Goal: Contribute content: Contribute content

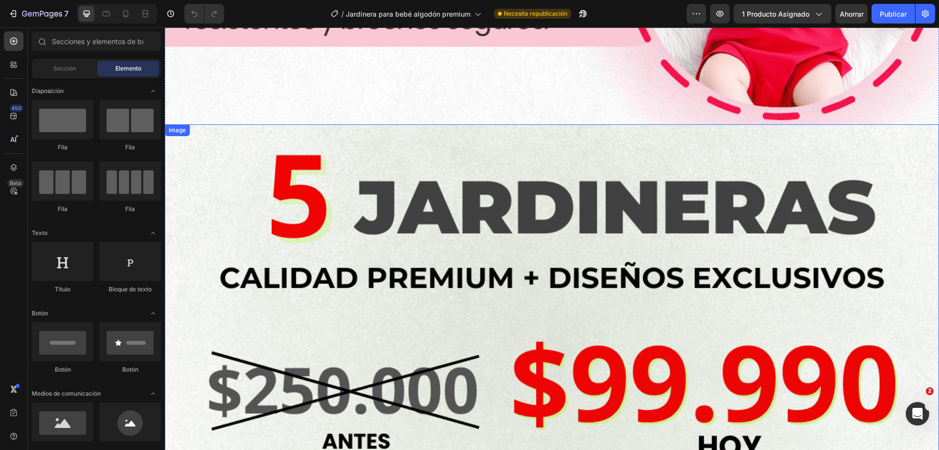
scroll to position [2006, 0]
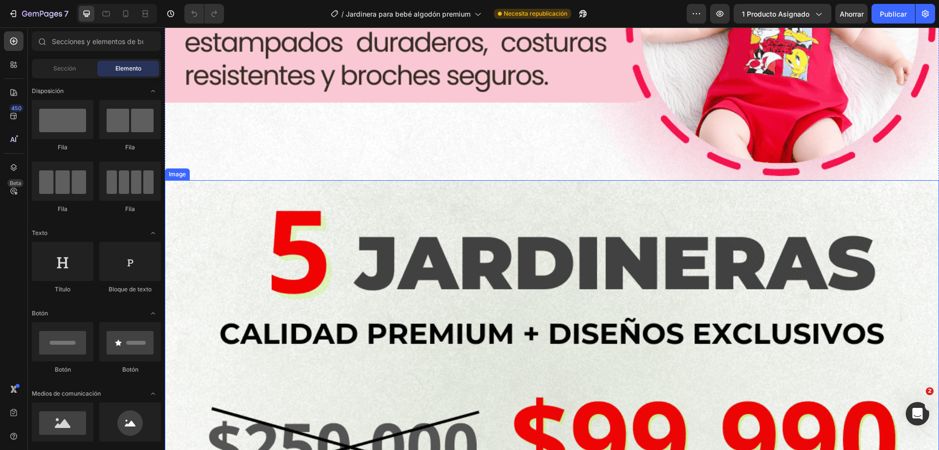
click at [228, 180] on img at bounding box center [552, 453] width 775 height 546
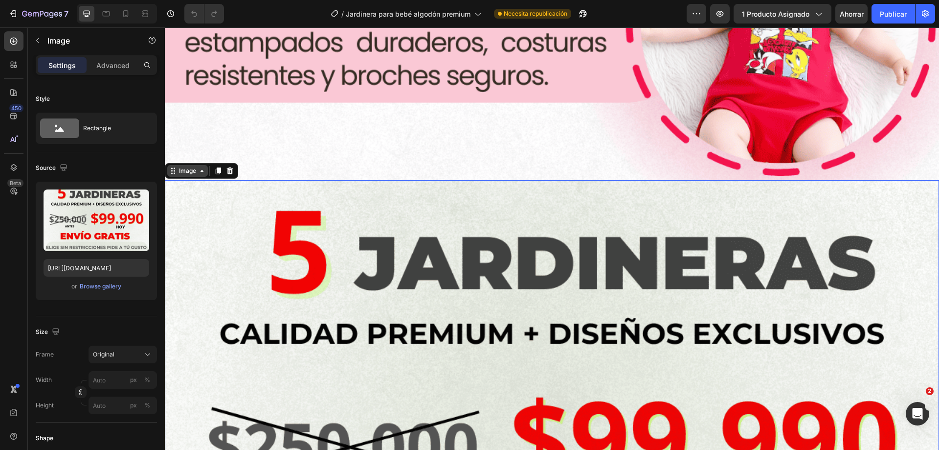
click at [185, 166] on div "Image" at bounding box center [187, 170] width 21 height 9
click at [217, 167] on icon at bounding box center [218, 170] width 5 height 7
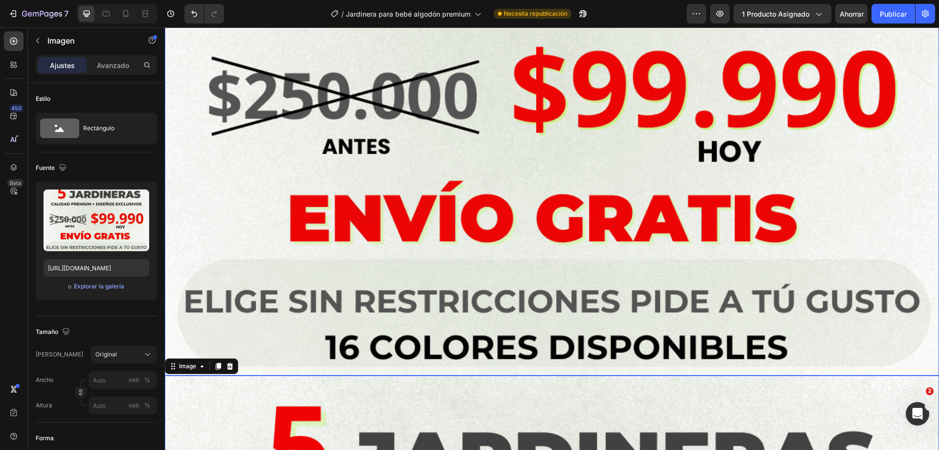
scroll to position [2352, 0]
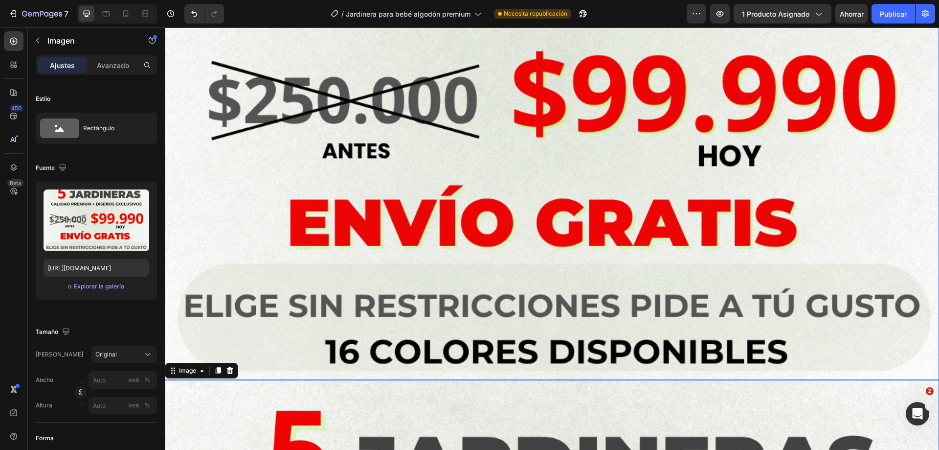
click at [548, 128] on img at bounding box center [552, 107] width 775 height 546
click at [99, 283] on font "Explorar la galería" at bounding box center [99, 285] width 50 height 7
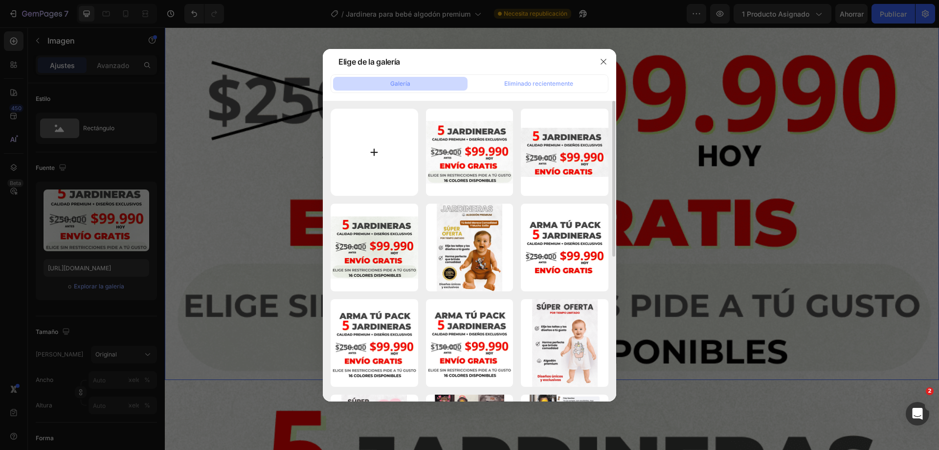
drag, startPoint x: 605, startPoint y: 58, endPoint x: 334, endPoint y: 128, distance: 279.8
click at [605, 59] on icon "button" at bounding box center [604, 62] width 8 height 8
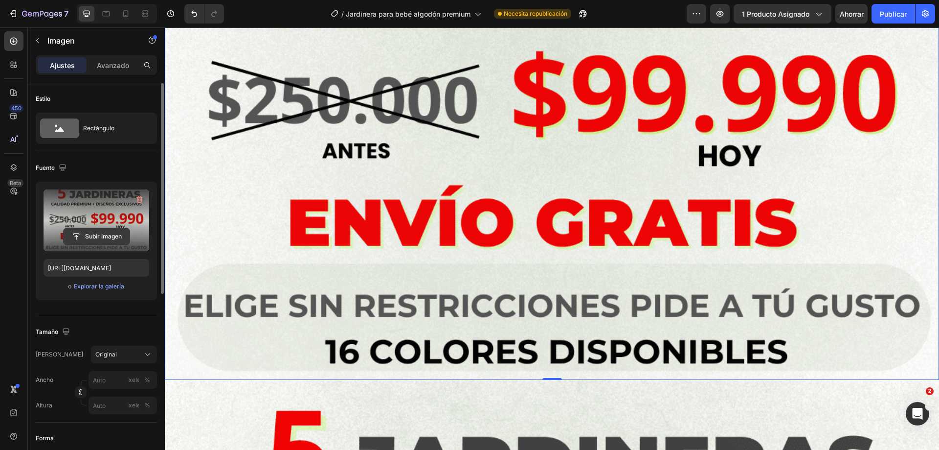
click at [96, 238] on input "file" at bounding box center [97, 236] width 66 height 17
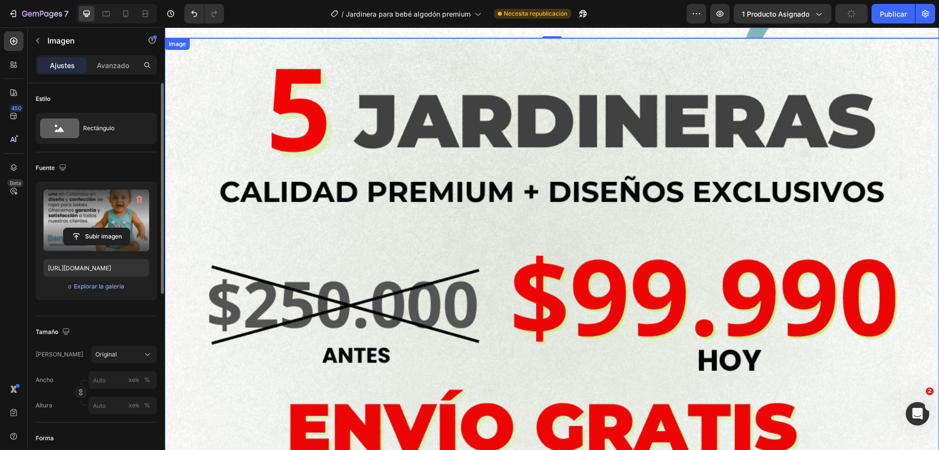
scroll to position [2988, 0]
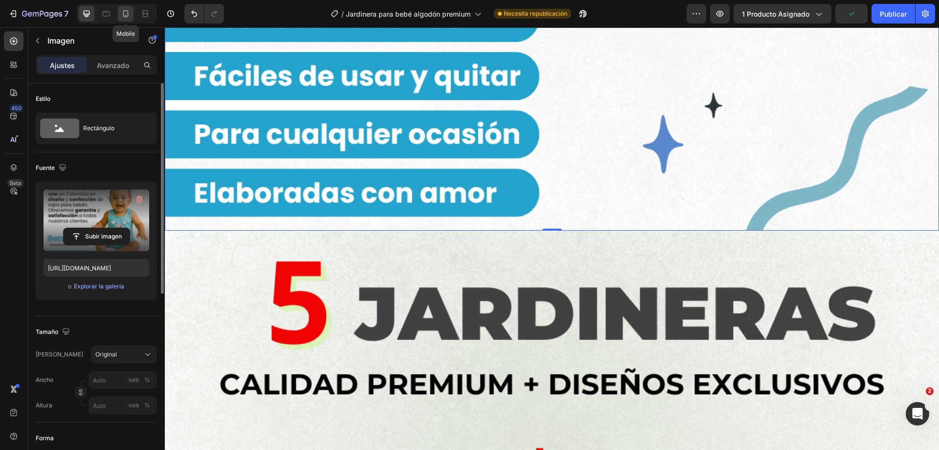
click at [128, 11] on icon at bounding box center [125, 13] width 5 height 7
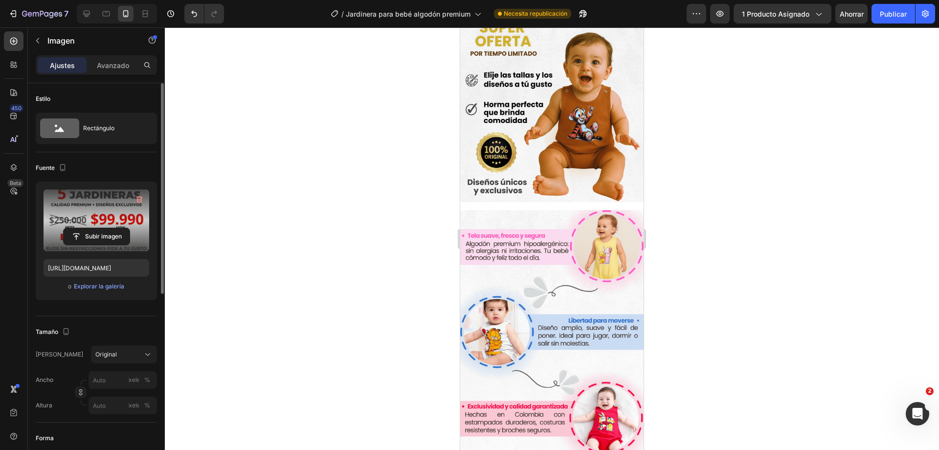
scroll to position [87, 0]
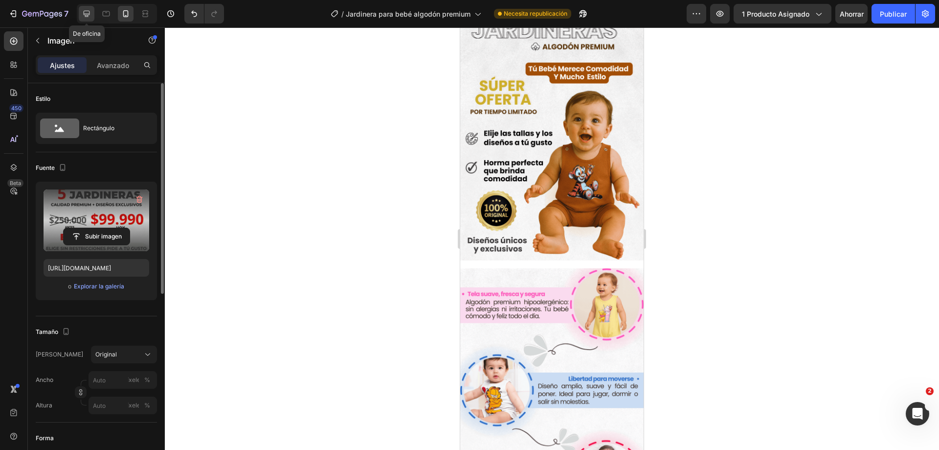
click at [89, 17] on icon at bounding box center [87, 14] width 10 height 10
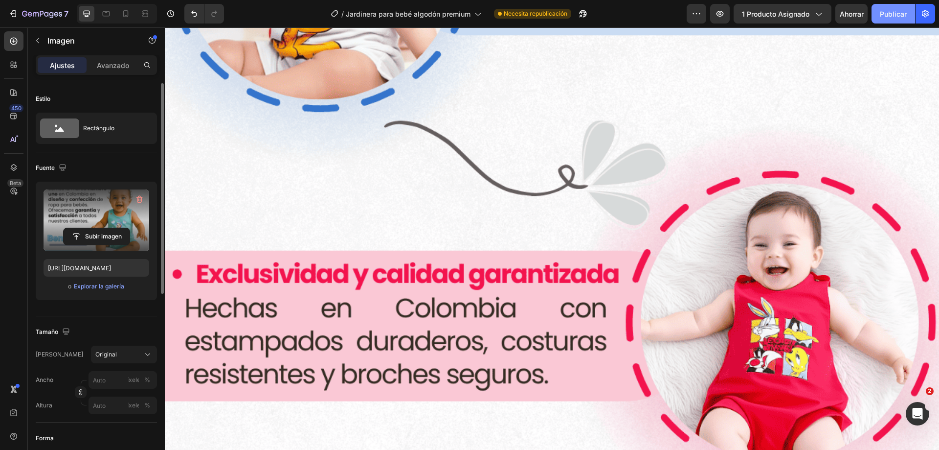
click at [888, 19] on button "Publicar" at bounding box center [894, 14] width 44 height 20
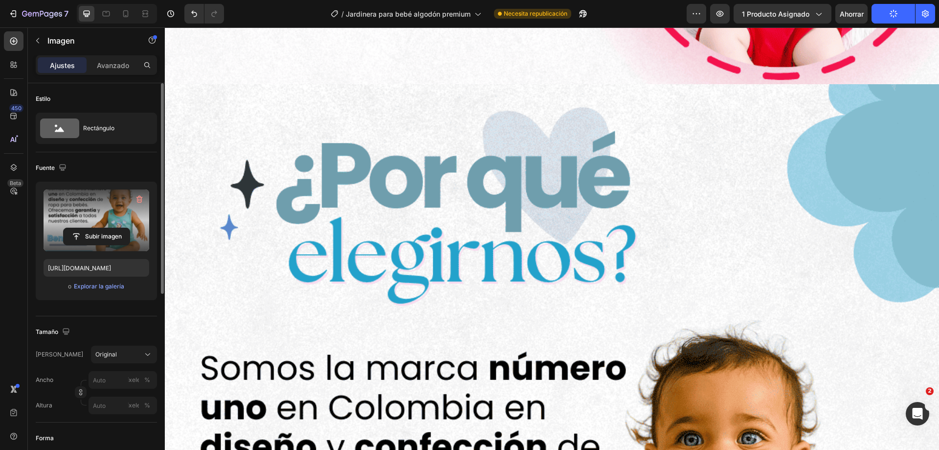
scroll to position [2105, 0]
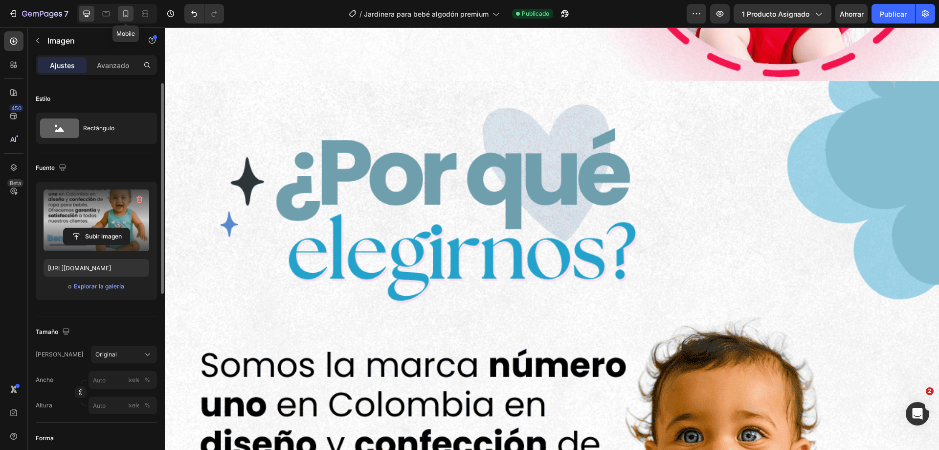
click at [128, 14] on icon at bounding box center [125, 13] width 5 height 7
type input "[URL][DOMAIN_NAME]"
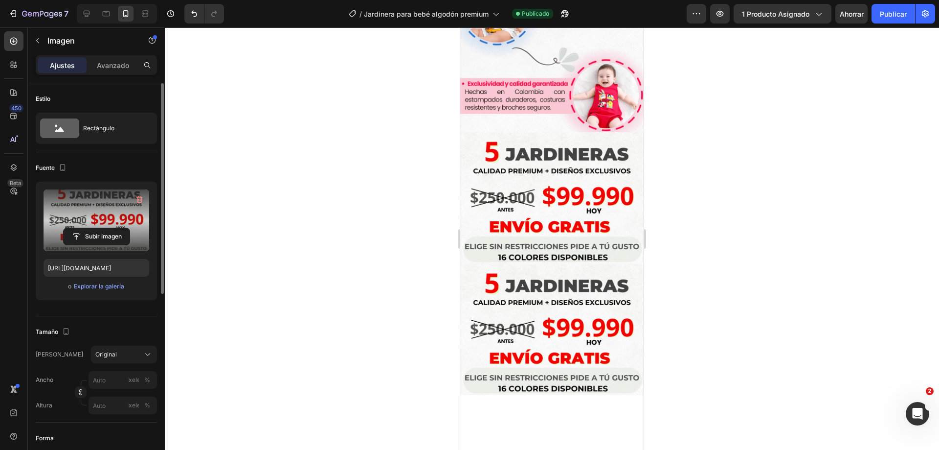
scroll to position [418, 0]
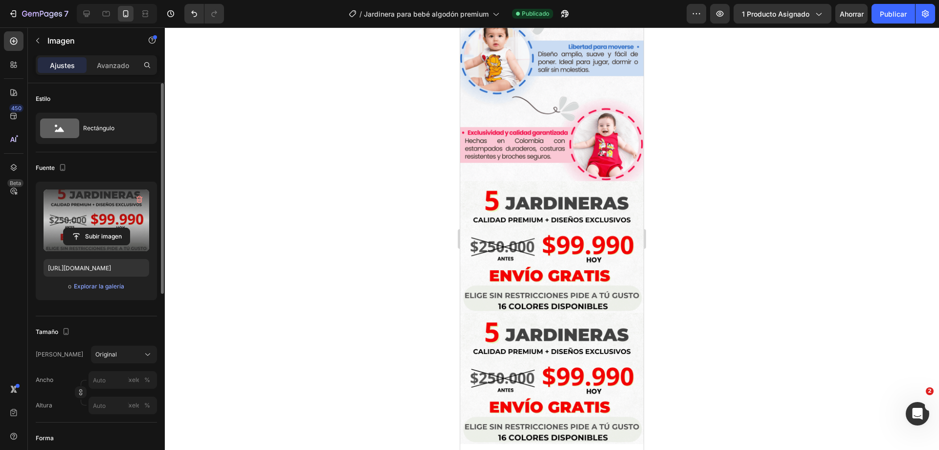
click at [542, 206] on img at bounding box center [551, 247] width 183 height 132
click at [527, 207] on img at bounding box center [551, 247] width 183 height 132
click at [786, 161] on div at bounding box center [552, 238] width 775 height 422
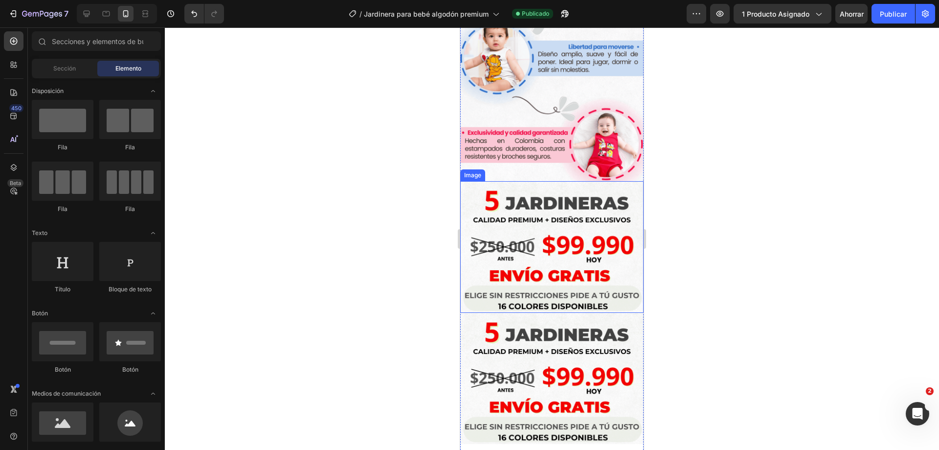
click at [533, 208] on img at bounding box center [551, 247] width 183 height 132
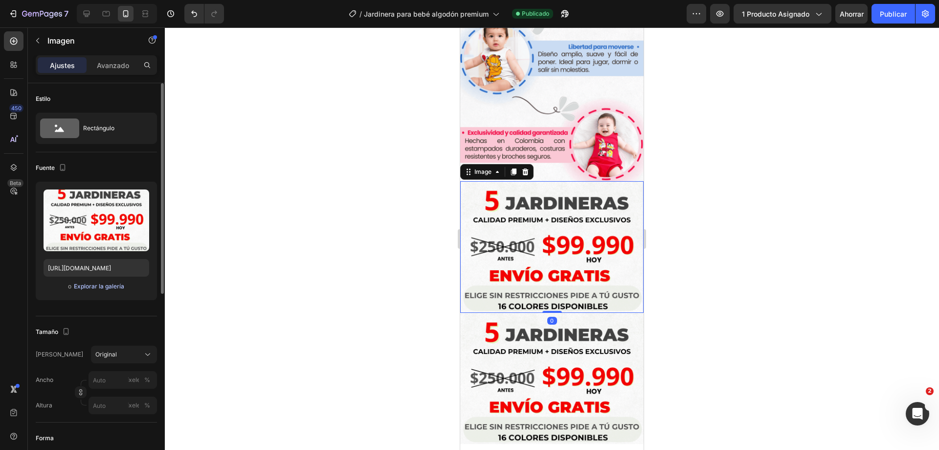
click at [107, 289] on font "Explorar la galería" at bounding box center [99, 285] width 50 height 7
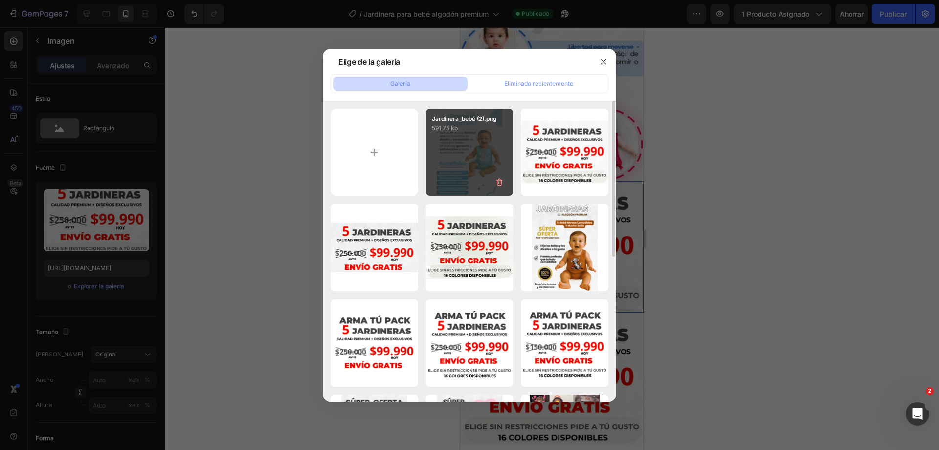
click at [471, 135] on div "Jardinera_bebé (2).png 591,75 kb" at bounding box center [470, 153] width 88 height 88
type input "[URL][DOMAIN_NAME]"
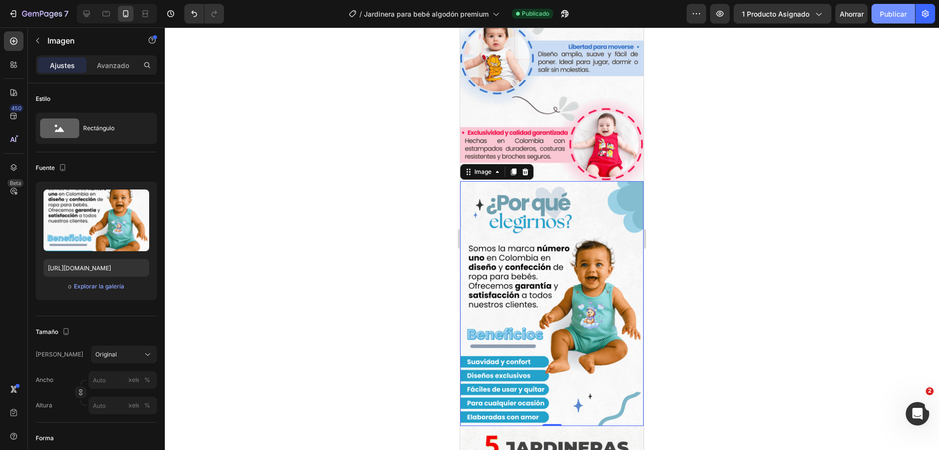
click at [892, 19] on font "Publicar" at bounding box center [893, 14] width 27 height 10
click at [693, 211] on div at bounding box center [552, 238] width 775 height 422
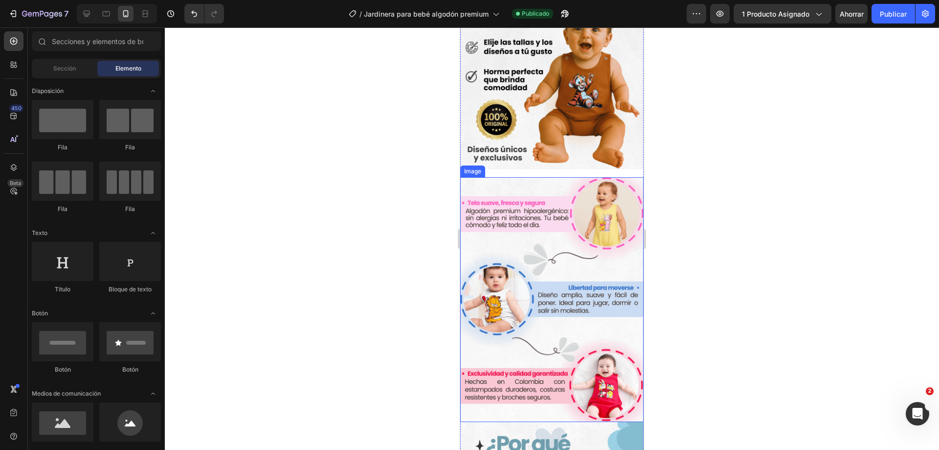
scroll to position [272, 0]
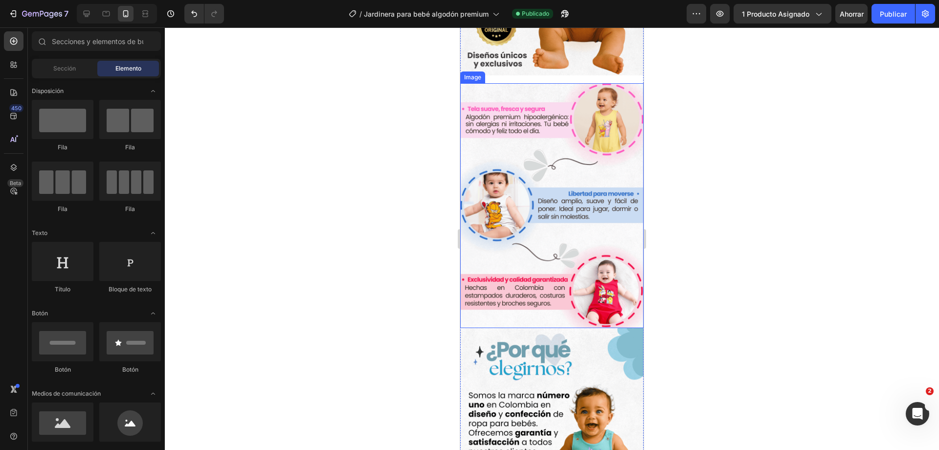
click at [481, 334] on img at bounding box center [551, 450] width 183 height 245
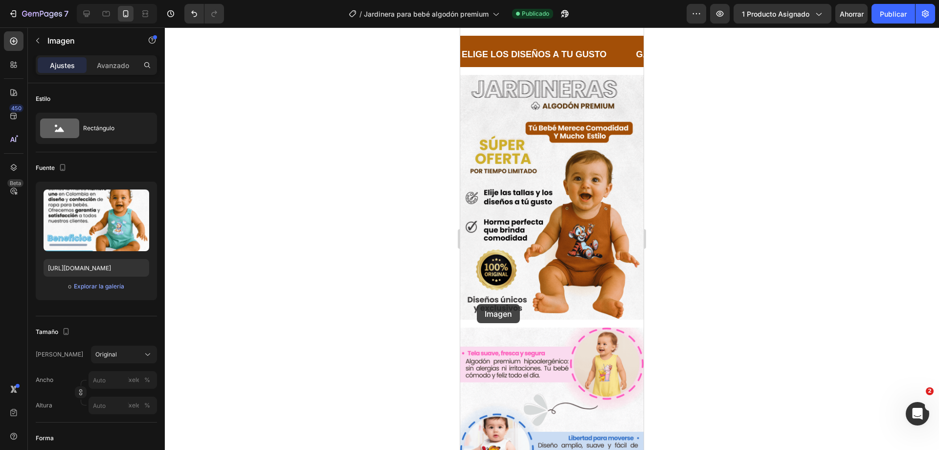
scroll to position [27, 0]
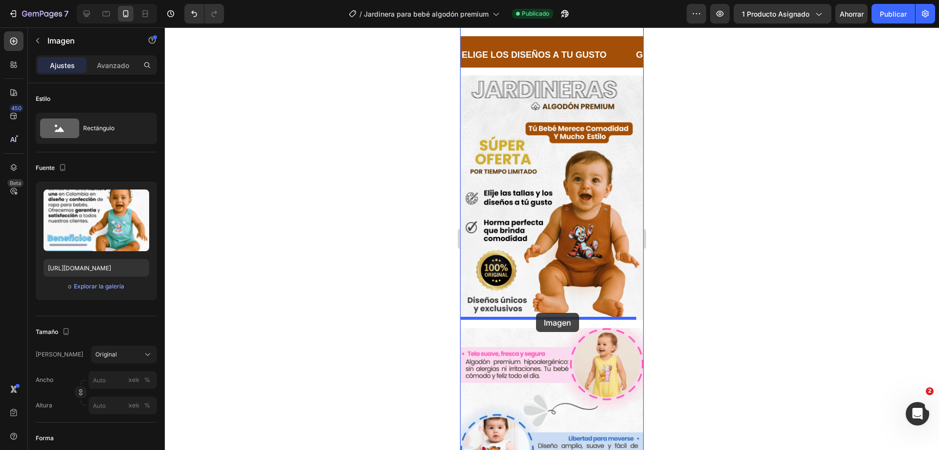
drag, startPoint x: 477, startPoint y: 304, endPoint x: 536, endPoint y: 313, distance: 59.9
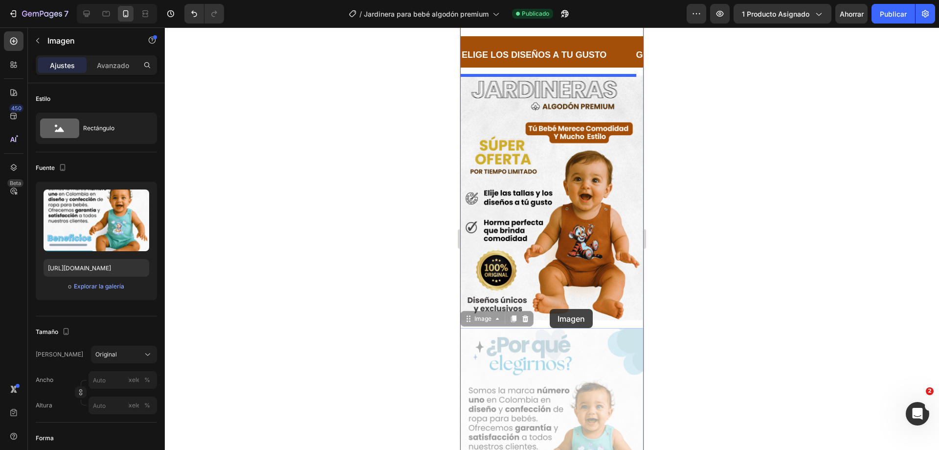
drag, startPoint x: 466, startPoint y: 311, endPoint x: 550, endPoint y: 309, distance: 83.7
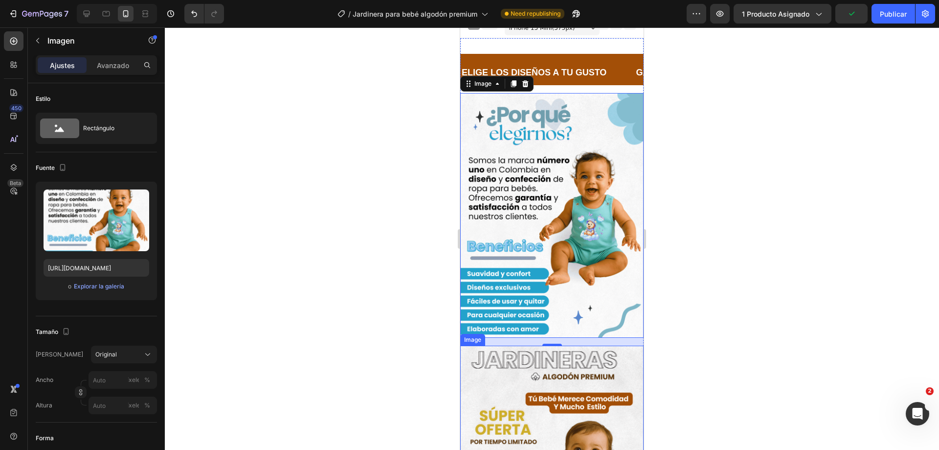
scroll to position [0, 0]
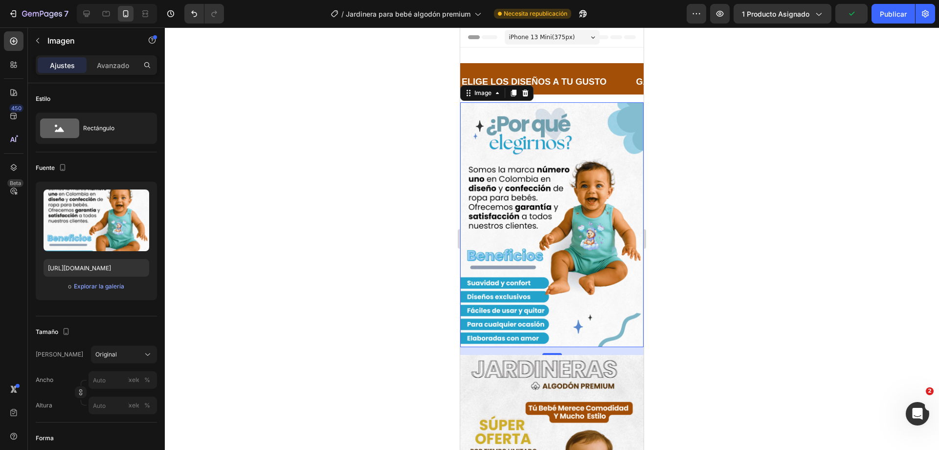
click at [487, 347] on div "0" at bounding box center [551, 351] width 183 height 8
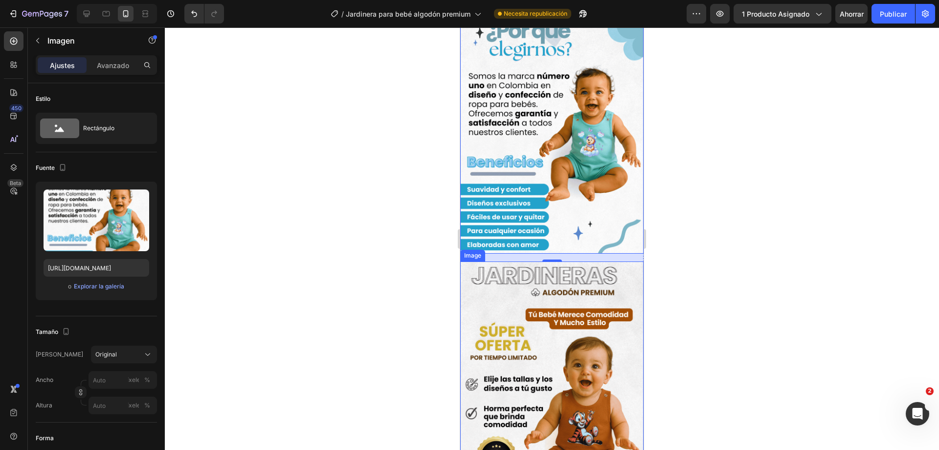
scroll to position [49, 0]
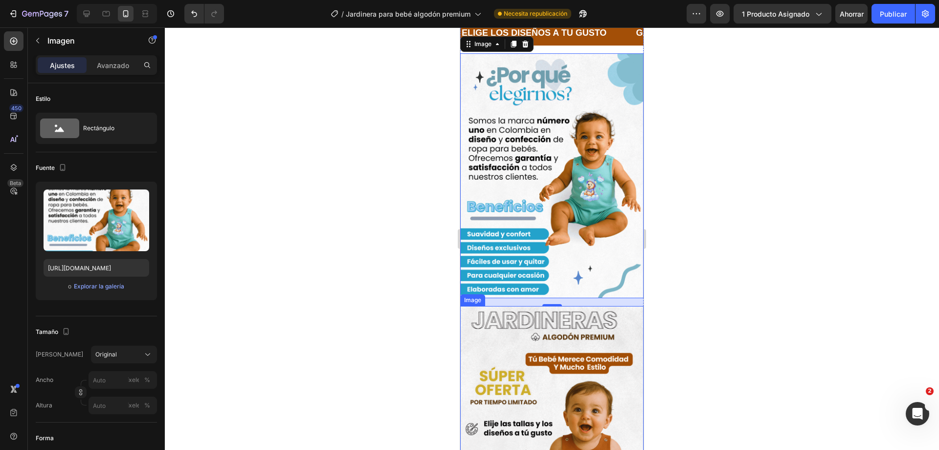
click at [529, 306] on img at bounding box center [551, 428] width 183 height 245
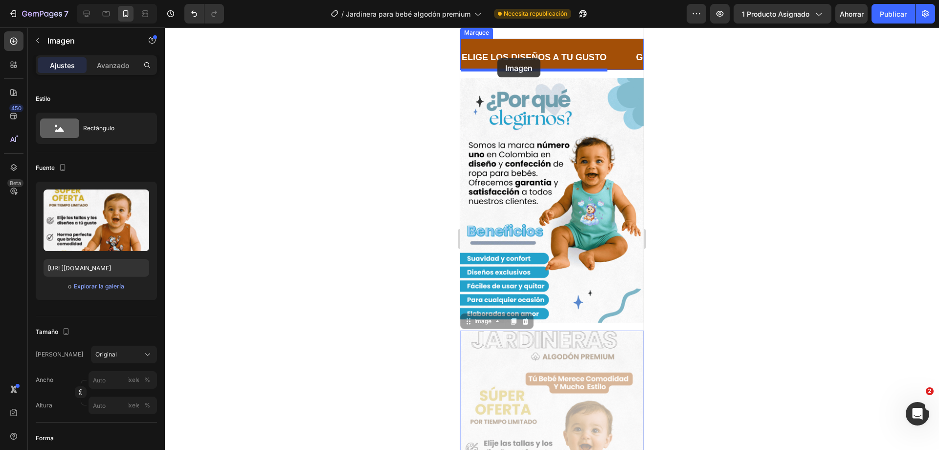
scroll to position [0, 0]
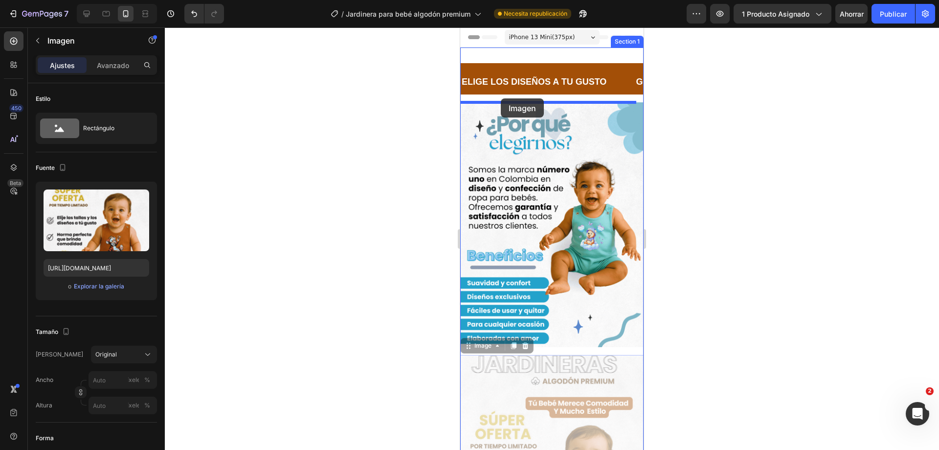
drag, startPoint x: 496, startPoint y: 289, endPoint x: 501, endPoint y: 98, distance: 190.4
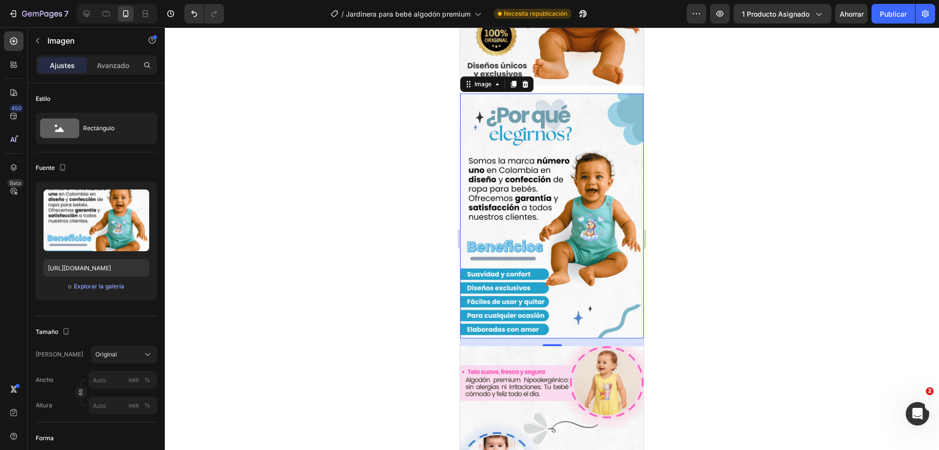
scroll to position [391, 0]
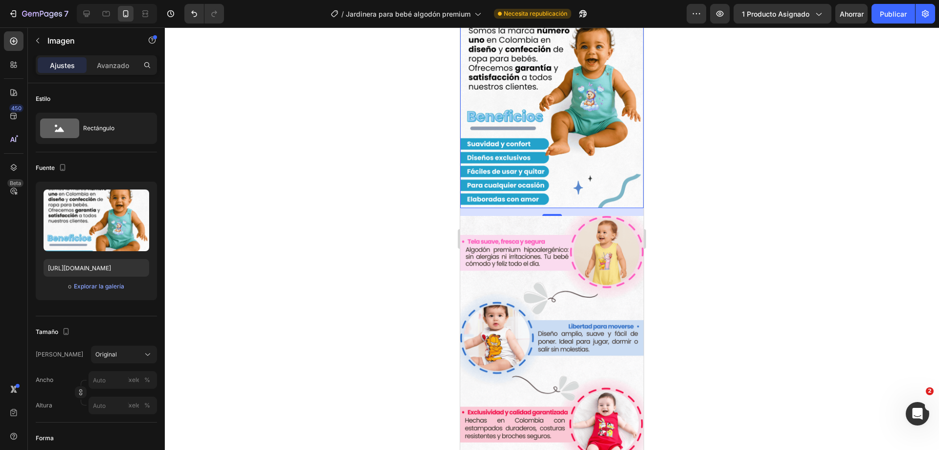
click at [739, 190] on div at bounding box center [552, 238] width 775 height 422
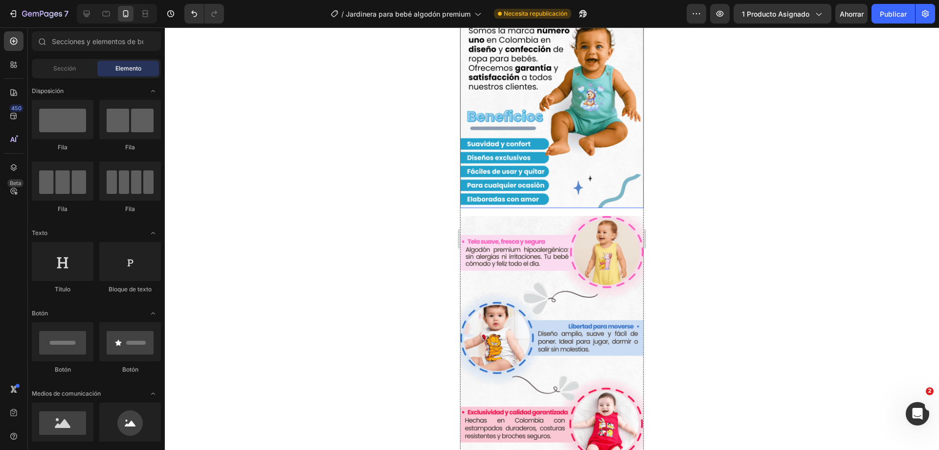
click at [569, 125] on img at bounding box center [551, 85] width 183 height 245
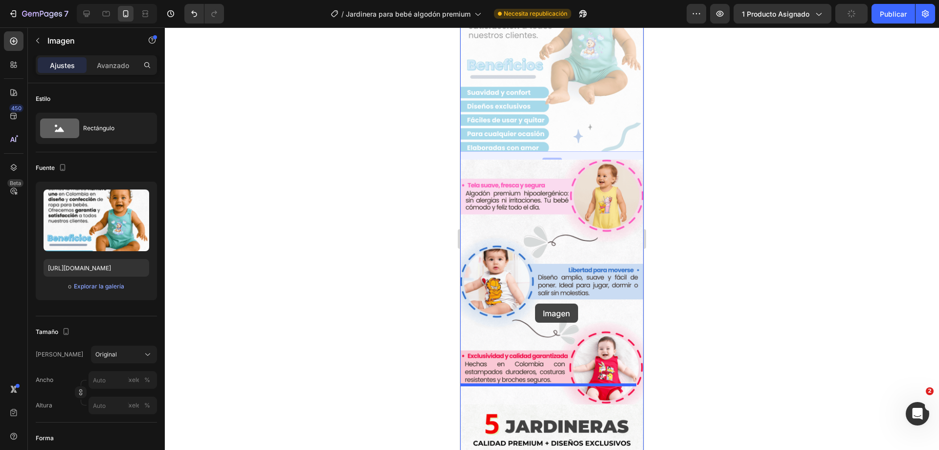
scroll to position [440, 0]
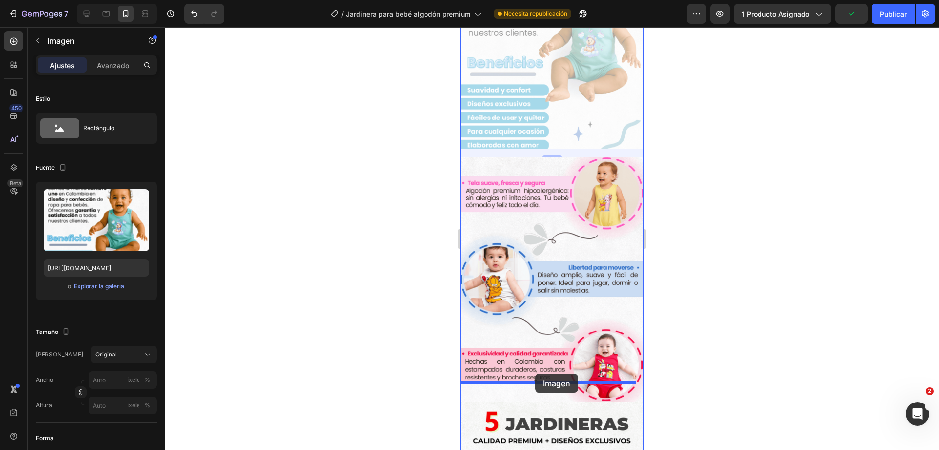
drag, startPoint x: 477, startPoint y: 110, endPoint x: 535, endPoint y: 375, distance: 271.6
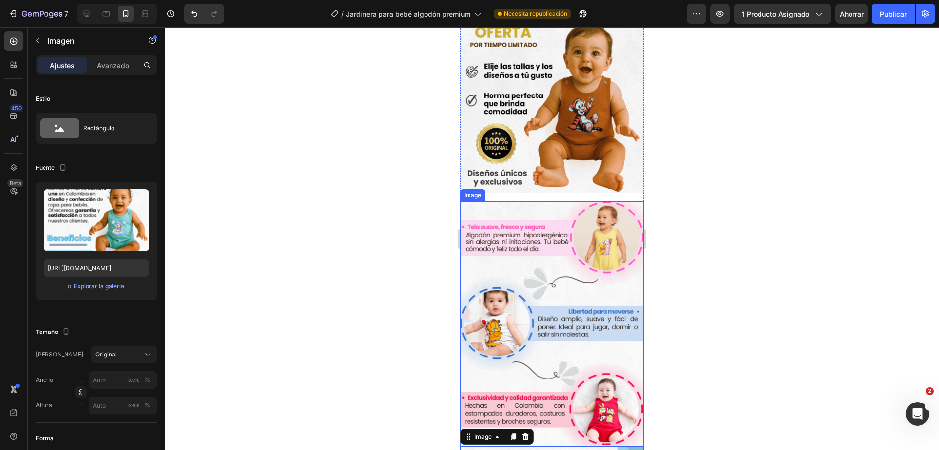
scroll to position [100, 0]
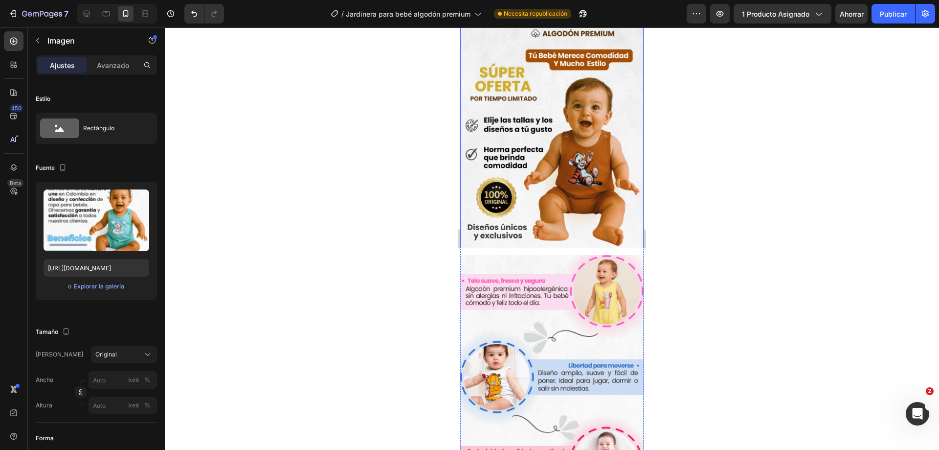
click at [561, 231] on img at bounding box center [551, 124] width 183 height 245
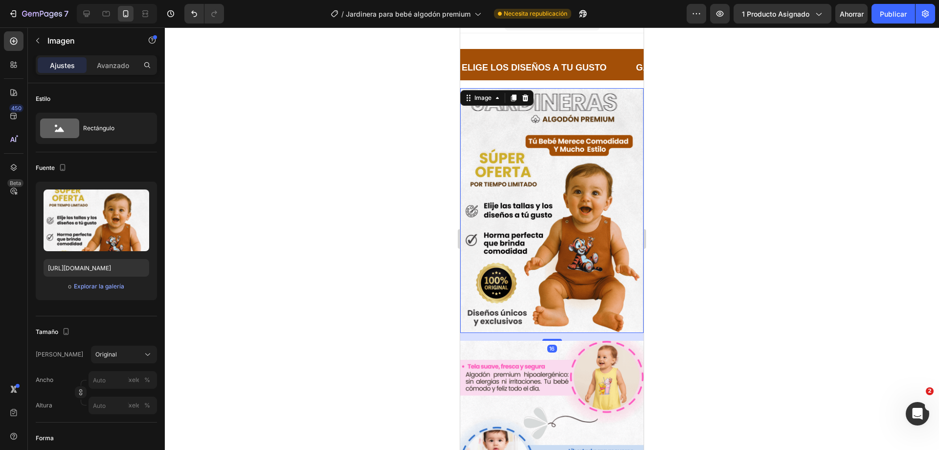
scroll to position [0, 0]
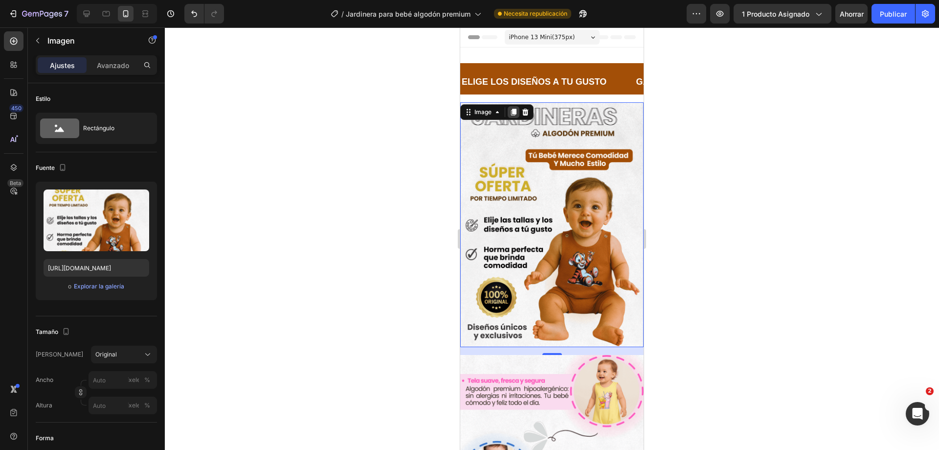
click at [518, 111] on icon at bounding box center [514, 112] width 8 height 8
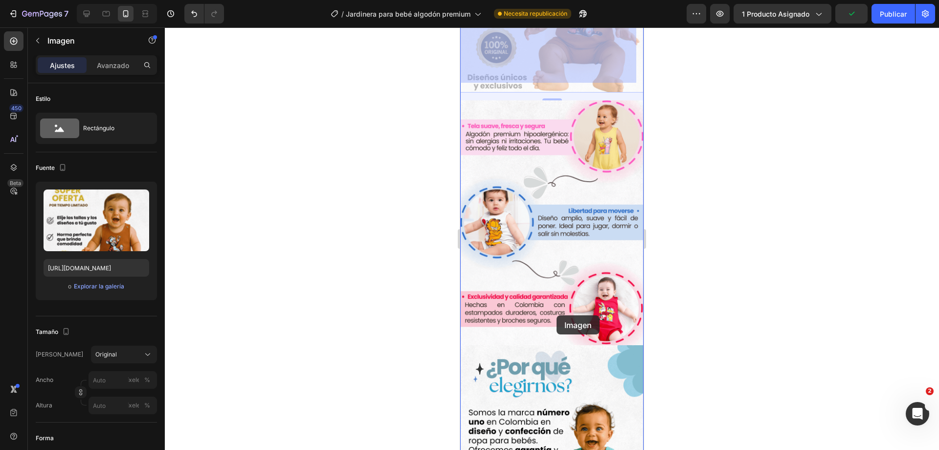
scroll to position [595, 0]
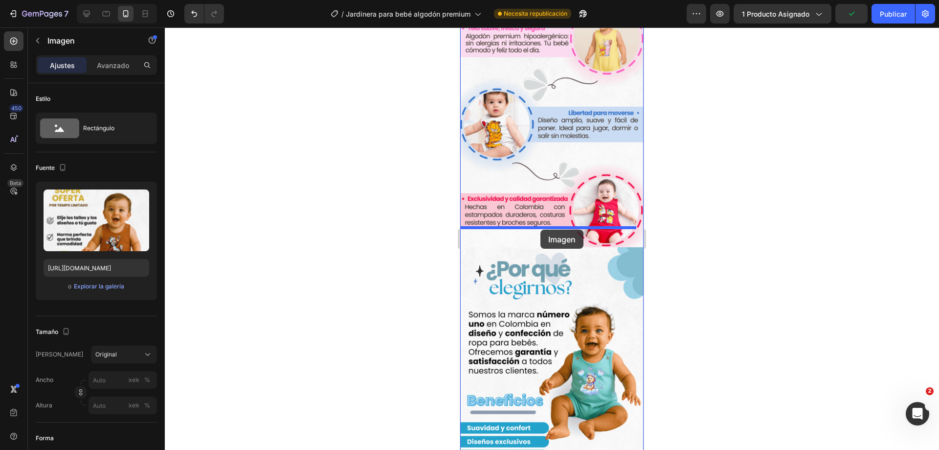
drag, startPoint x: 470, startPoint y: 55, endPoint x: 541, endPoint y: 229, distance: 187.9
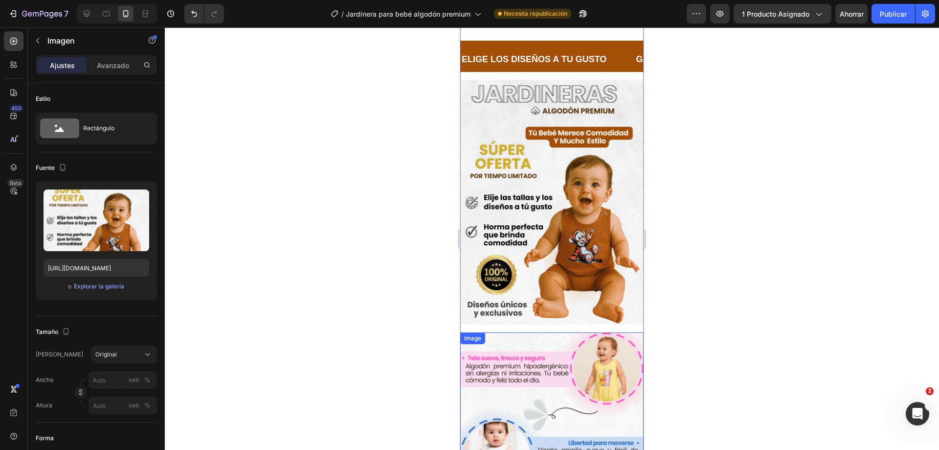
scroll to position [0, 0]
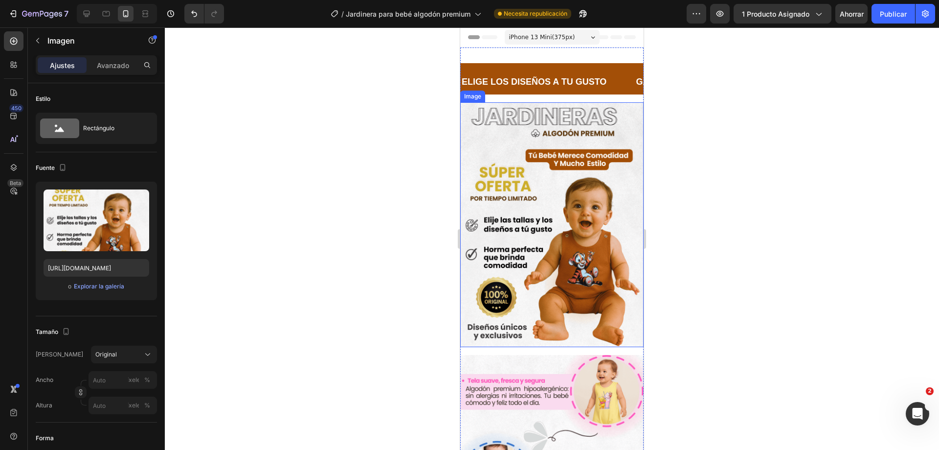
click at [576, 181] on img at bounding box center [551, 224] width 183 height 245
click at [528, 95] on icon at bounding box center [526, 93] width 8 height 8
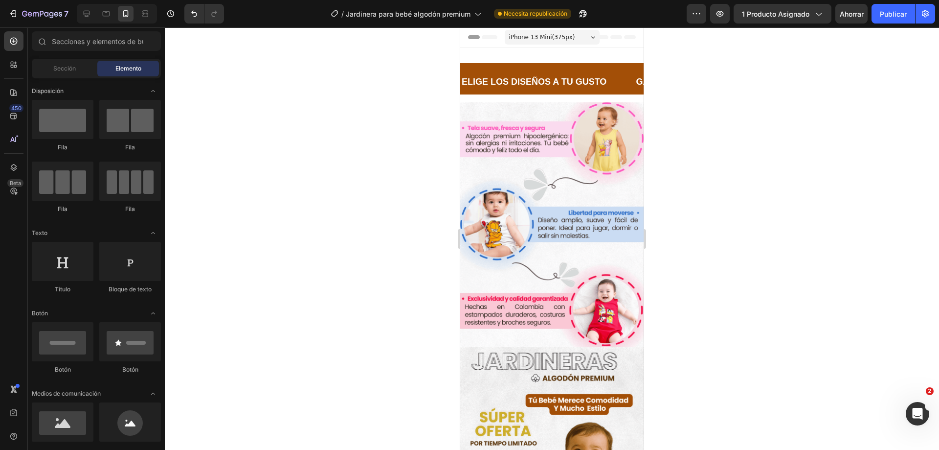
click at [688, 313] on div at bounding box center [552, 238] width 775 height 422
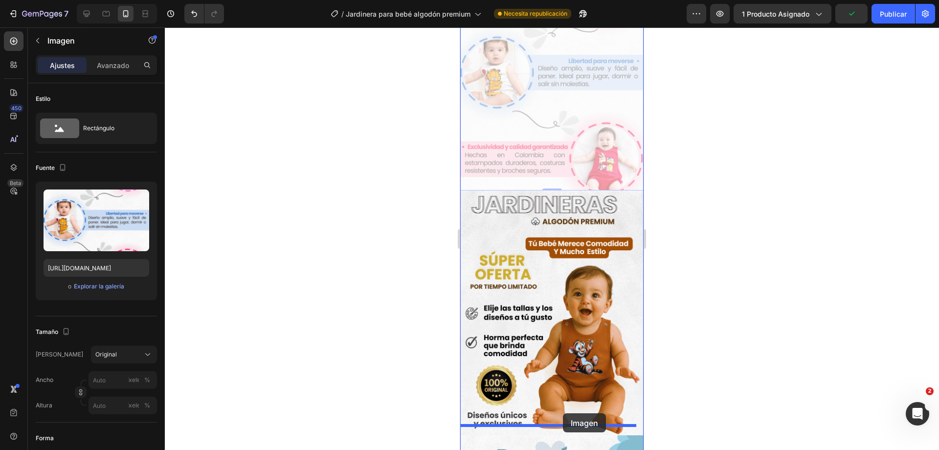
scroll to position [148, 0]
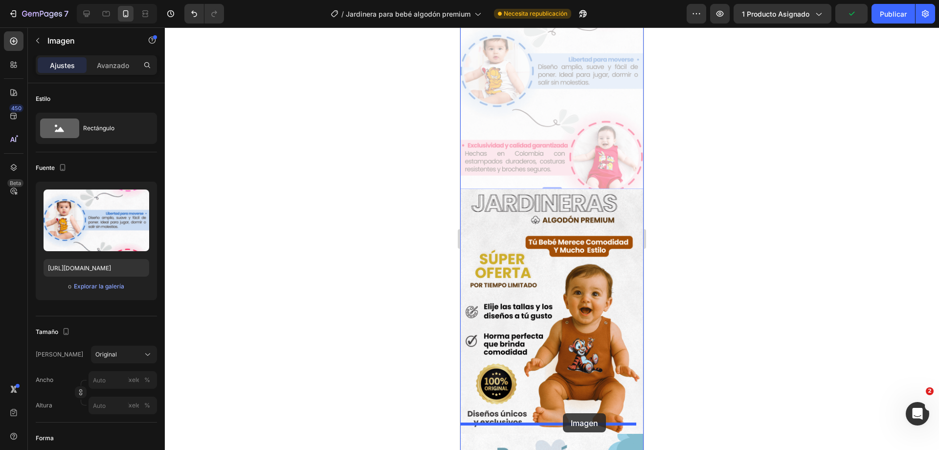
drag, startPoint x: 478, startPoint y: 101, endPoint x: 563, endPoint y: 413, distance: 323.2
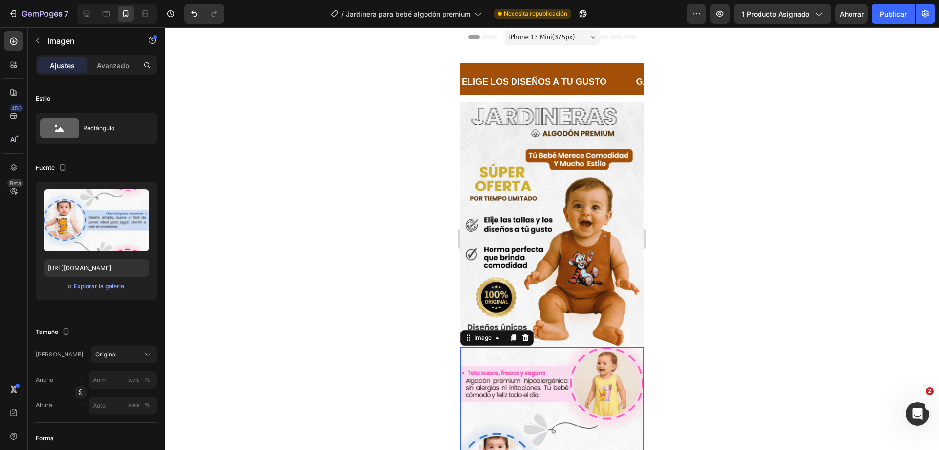
click at [727, 268] on div at bounding box center [552, 238] width 775 height 422
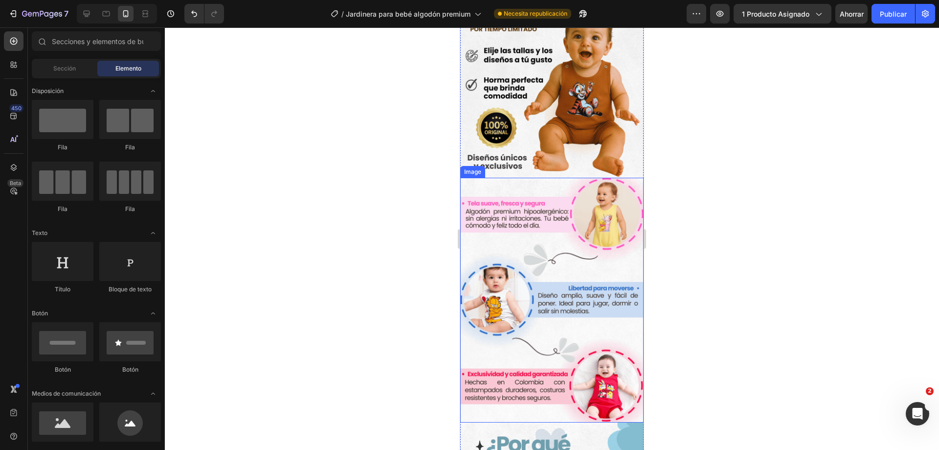
scroll to position [245, 0]
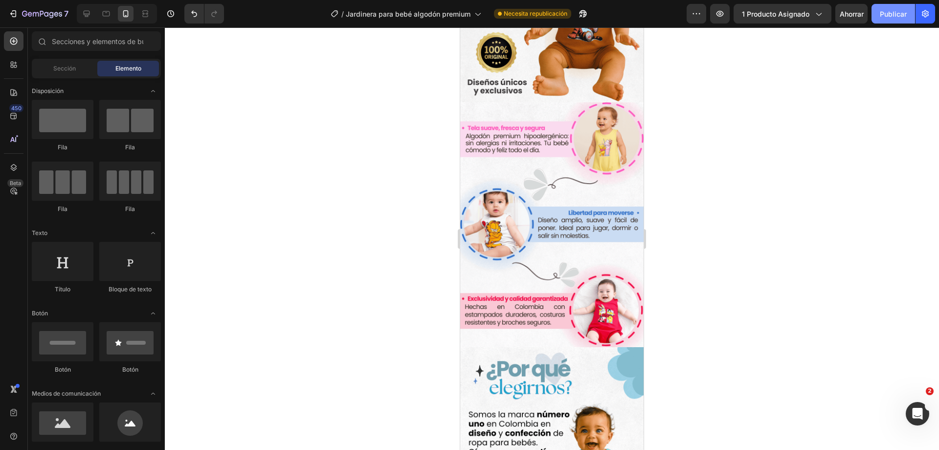
click at [878, 12] on button "Publicar" at bounding box center [894, 14] width 44 height 20
click at [508, 147] on img at bounding box center [551, 224] width 183 height 245
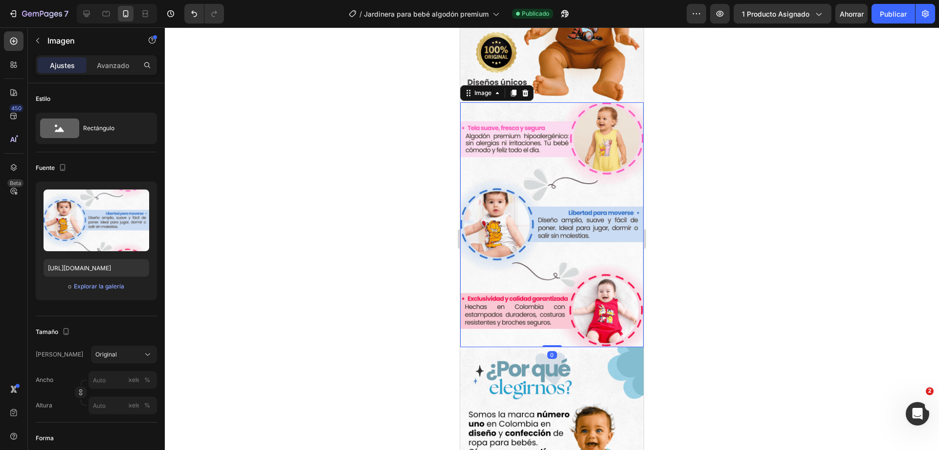
click at [742, 235] on div at bounding box center [552, 238] width 775 height 422
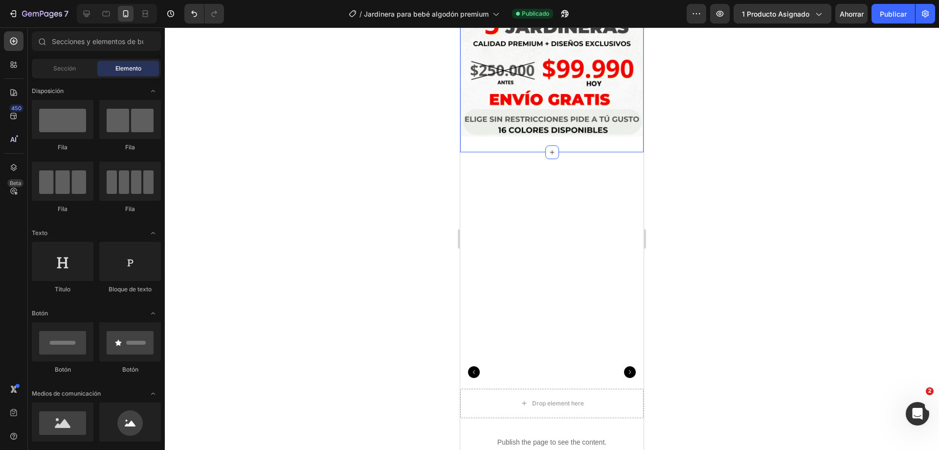
scroll to position [832, 0]
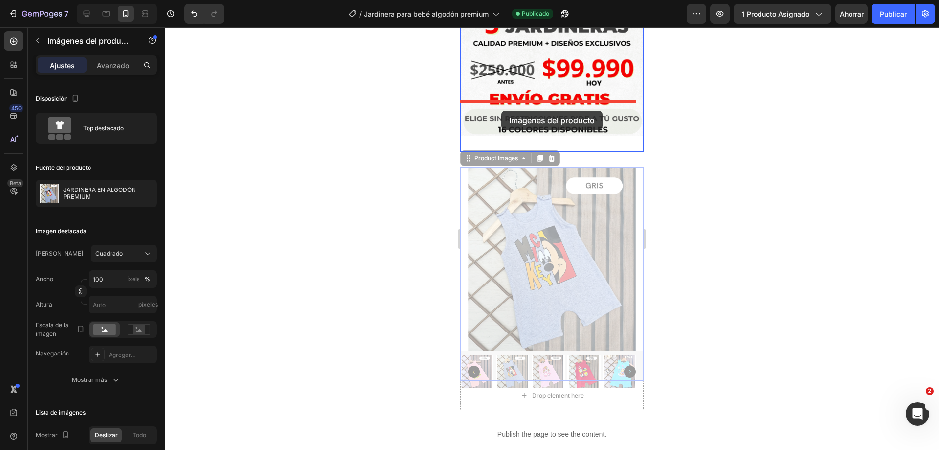
drag, startPoint x: 485, startPoint y: 127, endPoint x: 502, endPoint y: 111, distance: 23.5
click at [502, 111] on div "iPhone 13 Mini ( 375 px) iPhone 13 Mini iPhone 13 Pro iPhone 11 Pro Max iPhone …" at bounding box center [551, 10] width 183 height 1628
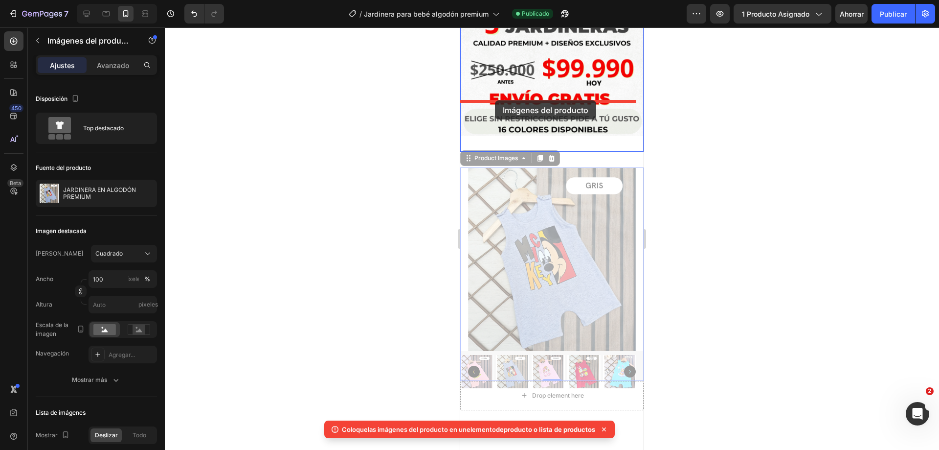
drag, startPoint x: 486, startPoint y: 124, endPoint x: 495, endPoint y: 100, distance: 25.5
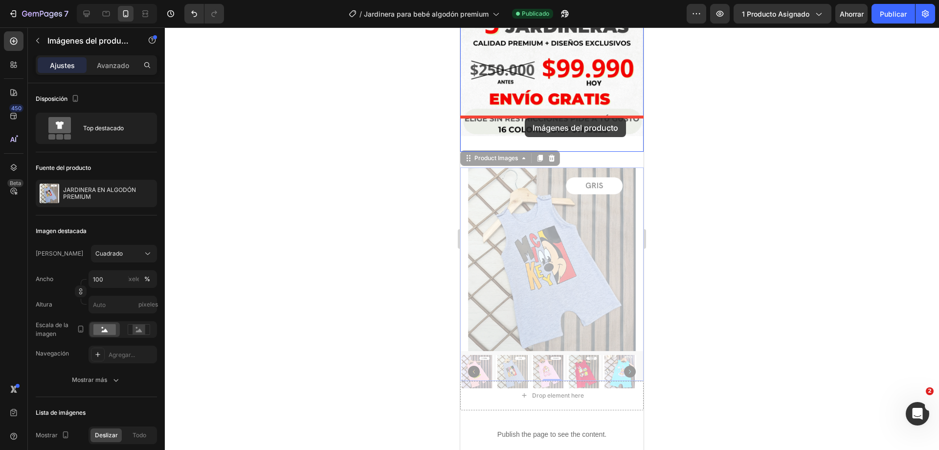
drag, startPoint x: 477, startPoint y: 126, endPoint x: 525, endPoint y: 118, distance: 49.1
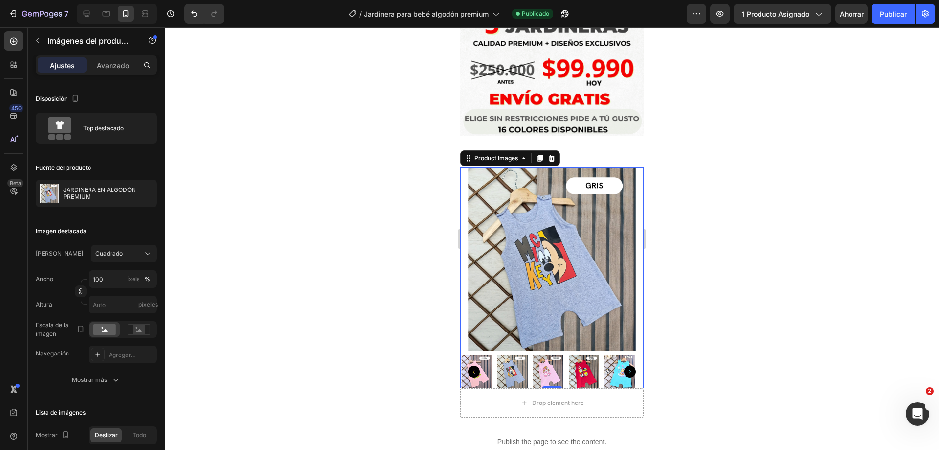
click at [759, 121] on div at bounding box center [552, 238] width 775 height 422
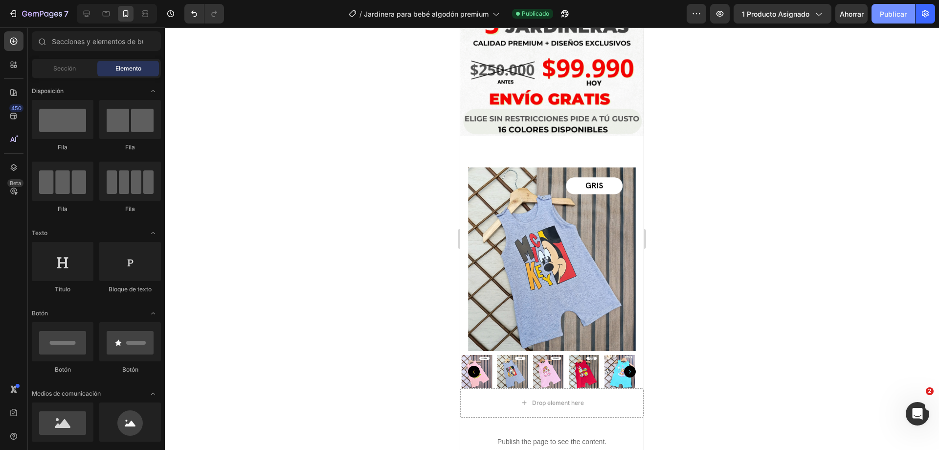
click at [887, 20] on button "Publicar" at bounding box center [894, 14] width 44 height 20
click at [891, 18] on font "Publicar" at bounding box center [893, 14] width 27 height 8
click at [33, 18] on icon "button" at bounding box center [42, 14] width 40 height 8
